Goal: Information Seeking & Learning: Learn about a topic

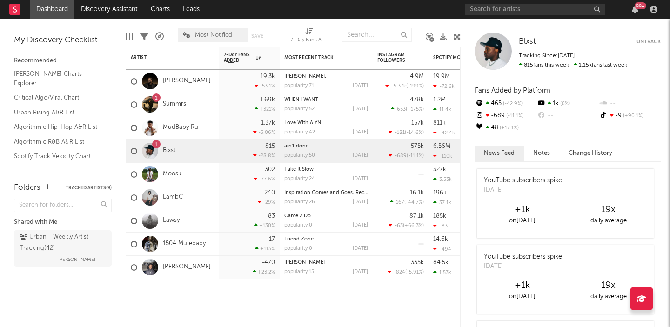
click at [65, 110] on link "Urban Rising A&R List" at bounding box center [58, 112] width 88 height 10
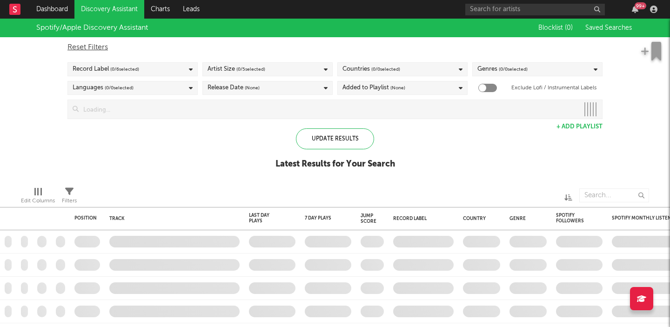
checkbox input "true"
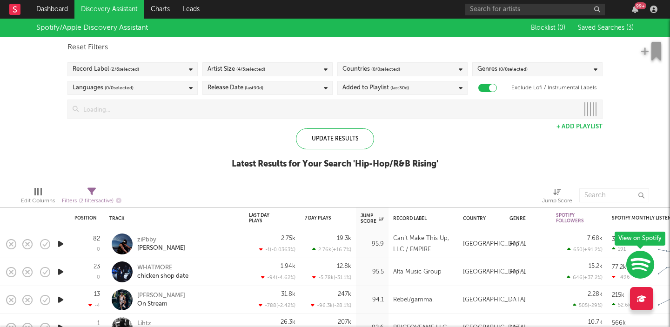
click at [167, 65] on div "Record Label ( 2 / 6 selected)" at bounding box center [132, 69] width 130 height 14
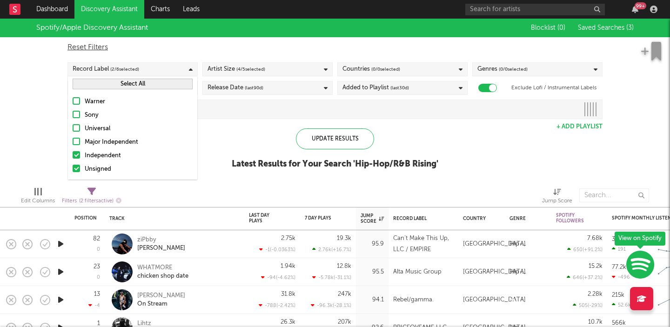
click at [76, 143] on div at bounding box center [76, 141] width 7 height 7
click at [73, 143] on input "Major Independent" at bounding box center [73, 142] width 0 height 11
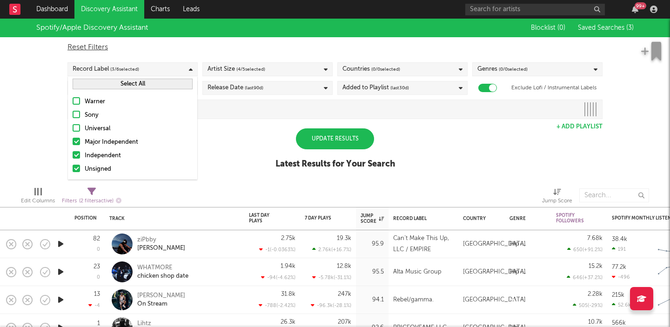
click at [76, 126] on div at bounding box center [76, 127] width 7 height 7
click at [73, 126] on input "Universal" at bounding box center [73, 128] width 0 height 11
click at [77, 115] on div at bounding box center [76, 114] width 7 height 7
click at [73, 115] on input "Sony" at bounding box center [73, 115] width 0 height 11
click at [77, 102] on div at bounding box center [76, 100] width 7 height 7
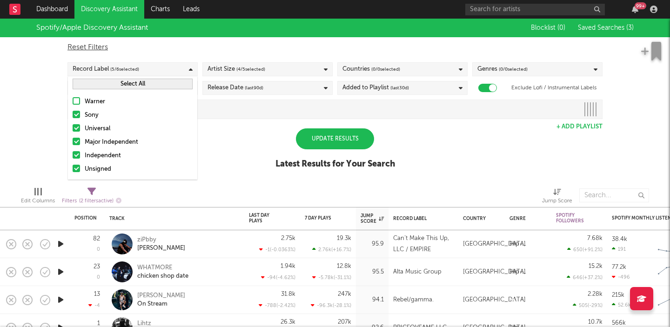
click at [73, 102] on input "Warner" at bounding box center [73, 101] width 0 height 11
click at [282, 66] on div "Artist Size ( 4 / 5 selected)" at bounding box center [267, 69] width 130 height 14
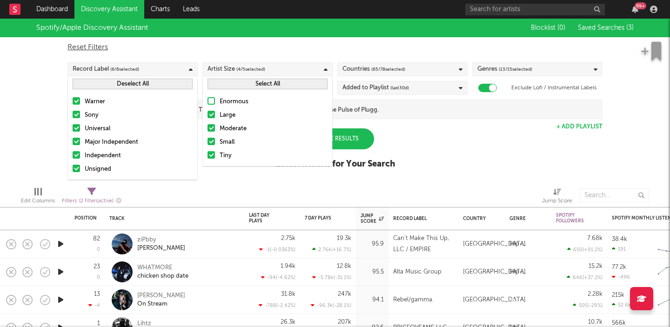
click at [210, 114] on div at bounding box center [210, 114] width 7 height 7
click at [207, 114] on input "Large" at bounding box center [207, 115] width 0 height 11
click at [374, 69] on span "( 65 / 78 selected)" at bounding box center [388, 69] width 34 height 11
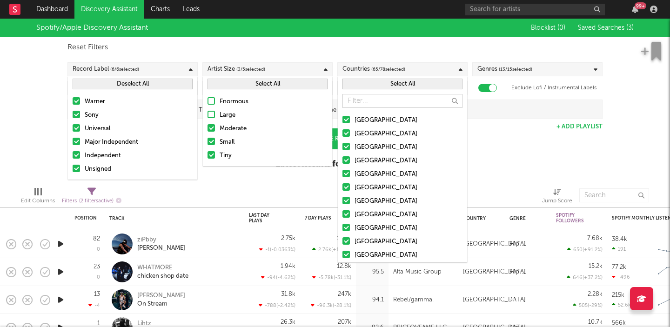
click at [346, 133] on div at bounding box center [345, 132] width 7 height 7
click at [342, 133] on input "Australia" at bounding box center [342, 133] width 0 height 11
click at [377, 87] on button "Select All" at bounding box center [402, 84] width 120 height 11
click at [378, 86] on button "Deselect All" at bounding box center [402, 84] width 120 height 11
click at [348, 119] on div at bounding box center [345, 119] width 7 height 7
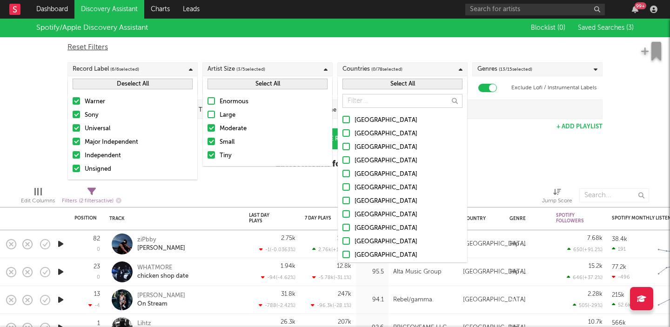
click at [342, 119] on input "United States" at bounding box center [342, 120] width 0 height 11
click at [554, 66] on div "Genres ( 13 / 15 selected)" at bounding box center [537, 69] width 130 height 14
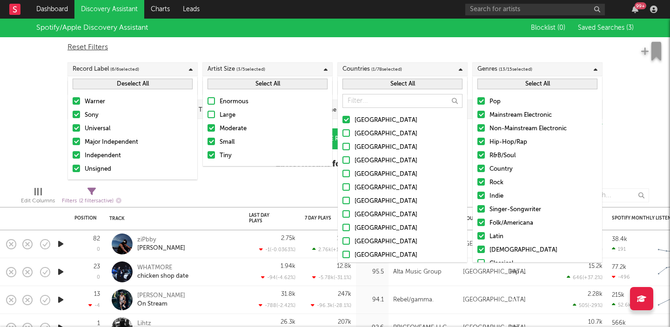
scroll to position [39, 0]
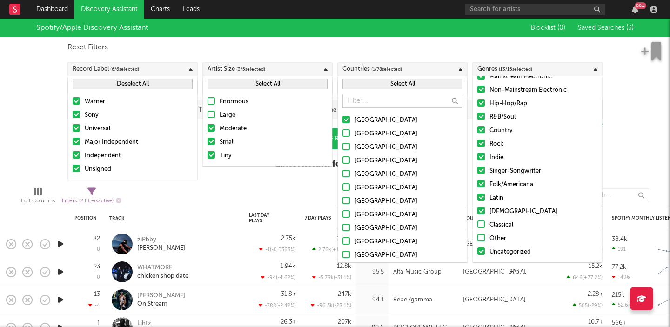
click at [483, 211] on div at bounding box center [480, 210] width 7 height 7
click at [477, 211] on input "Christian" at bounding box center [477, 211] width 0 height 11
click at [481, 198] on div at bounding box center [480, 196] width 7 height 7
click at [477, 198] on input "Latin" at bounding box center [477, 198] width 0 height 11
click at [485, 183] on label "Folk/Americana" at bounding box center [537, 184] width 120 height 11
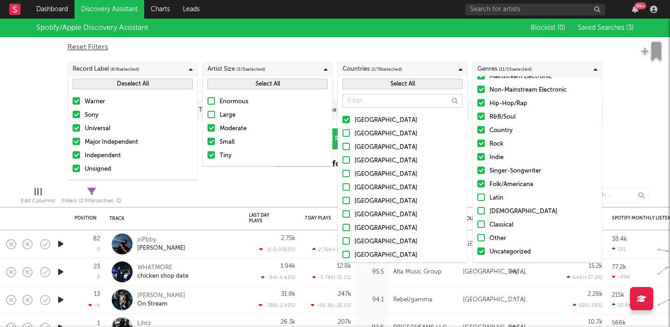
click at [477, 183] on input "Folk/Americana" at bounding box center [477, 184] width 0 height 11
click at [482, 159] on div at bounding box center [480, 156] width 7 height 7
click at [477, 159] on input "Indie" at bounding box center [477, 157] width 0 height 11
click at [480, 146] on div at bounding box center [480, 142] width 7 height 7
click at [477, 146] on input "Rock" at bounding box center [477, 144] width 0 height 11
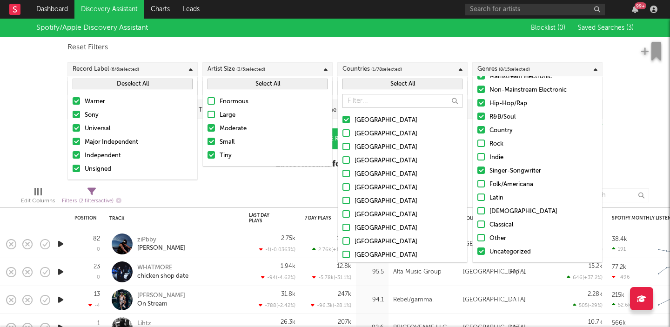
click at [480, 128] on div at bounding box center [480, 129] width 7 height 7
click at [477, 128] on input "Country" at bounding box center [477, 130] width 0 height 11
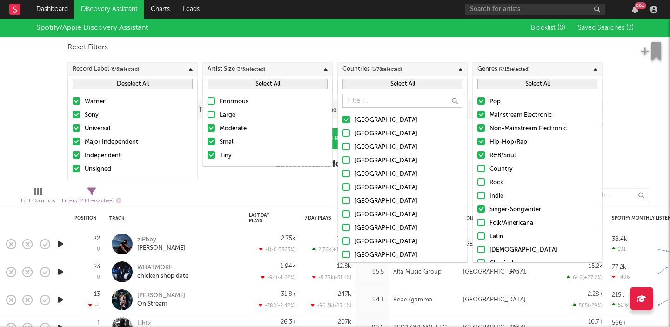
click at [484, 127] on div at bounding box center [480, 127] width 7 height 7
click at [477, 127] on input "Non-Mainstream Electronic" at bounding box center [477, 128] width 0 height 11
click at [482, 113] on div at bounding box center [480, 114] width 7 height 7
click at [477, 113] on input "Mainstream Electronic" at bounding box center [477, 115] width 0 height 11
click at [647, 137] on div "Spotify/Apple Discovery Assistant Blocklist ( 0 ) Saved Searches ( 3 ) Reset Fi…" at bounding box center [335, 99] width 670 height 160
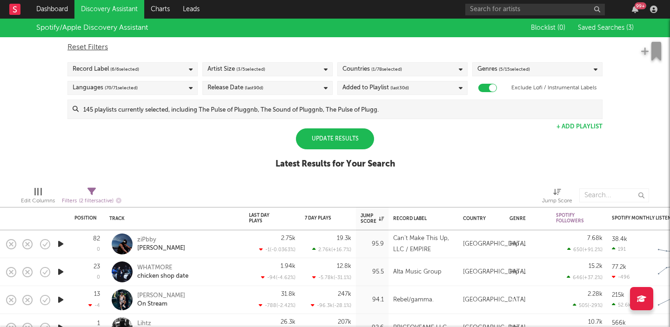
click at [316, 86] on div "Release Date (last 90 d)" at bounding box center [267, 88] width 130 height 14
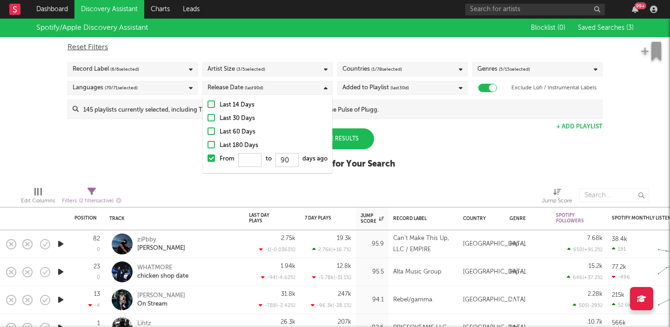
click at [212, 146] on div at bounding box center [210, 144] width 7 height 7
click at [207, 146] on input "Last 180 Days" at bounding box center [207, 145] width 0 height 11
click at [404, 141] on div "Spotify/Apple Discovery Assistant Blocklist ( 0 ) Saved Searches ( 3 ) Reset Fi…" at bounding box center [335, 99] width 670 height 160
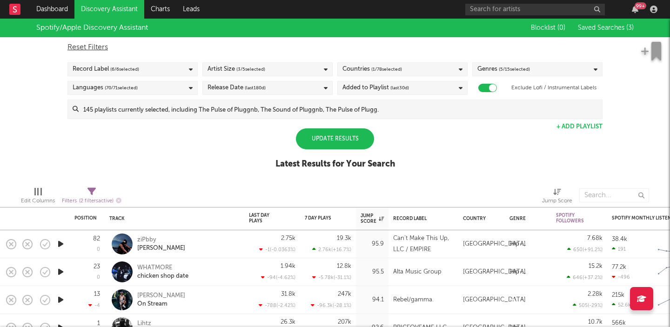
click at [346, 136] on div "Update Results" at bounding box center [335, 138] width 78 height 21
